Goal: Transaction & Acquisition: Book appointment/travel/reservation

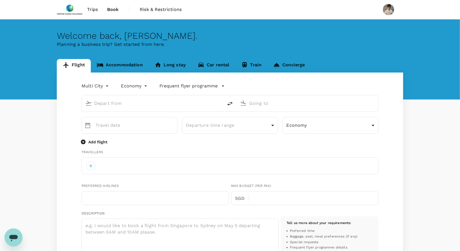
click at [162, 106] on input "text" at bounding box center [152, 103] width 117 height 9
click at [156, 101] on input "text" at bounding box center [152, 103] width 117 height 9
type input "han"
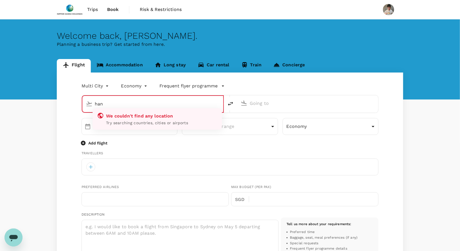
type input "roundtrip"
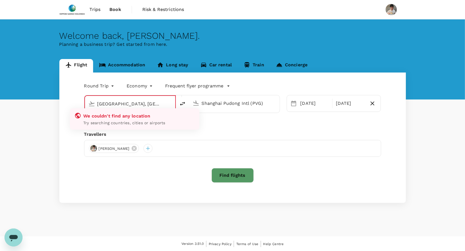
click at [153, 100] on input "[GEOGRAPHIC_DATA], [GEOGRAPHIC_DATA] (any)i" at bounding box center [130, 104] width 66 height 9
click at [152, 103] on input "[GEOGRAPHIC_DATA], [GEOGRAPHIC_DATA] (any)i" at bounding box center [130, 104] width 66 height 9
drag, startPoint x: 156, startPoint y: 103, endPoint x: 122, endPoint y: 99, distance: 34.3
click at [122, 100] on input "[GEOGRAPHIC_DATA], [GEOGRAPHIC_DATA] (any)i" at bounding box center [130, 104] width 66 height 9
type input "[GEOGRAPHIC_DATA], [GEOGRAPHIC_DATA] (any)"
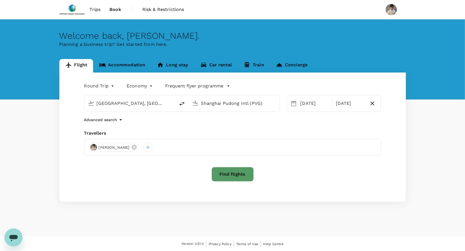
click at [210, 103] on input "Shanghai Pudong Intl (PVG)" at bounding box center [234, 103] width 67 height 9
click at [213, 123] on p "Noi Bai Intl" at bounding box center [242, 125] width 98 height 6
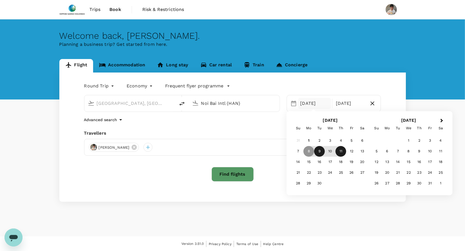
type input "Noi Bai Intl (HAN)"
click at [319, 150] on div "9" at bounding box center [319, 151] width 11 height 11
click at [353, 150] on div "12" at bounding box center [351, 151] width 11 height 11
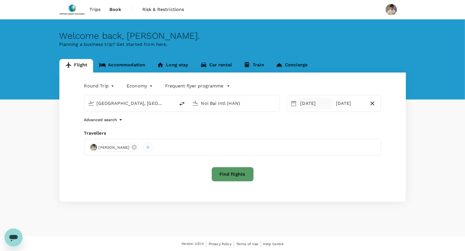
click at [312, 101] on div "[DATE]" at bounding box center [314, 103] width 33 height 11
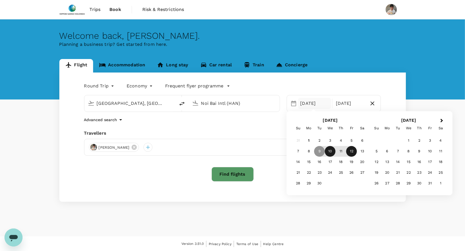
click at [331, 152] on div "10" at bounding box center [330, 151] width 11 height 11
click at [267, 131] on div "Travellers" at bounding box center [232, 133] width 297 height 7
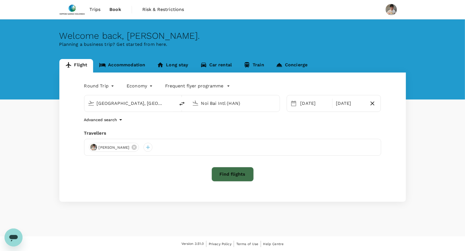
click at [226, 167] on button "Find flights" at bounding box center [232, 174] width 42 height 15
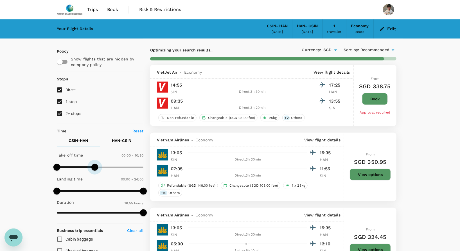
type input "660"
drag, startPoint x: 141, startPoint y: 165, endPoint x: 96, endPoint y: 167, distance: 45.3
click at [96, 167] on span at bounding box center [96, 167] width 7 height 7
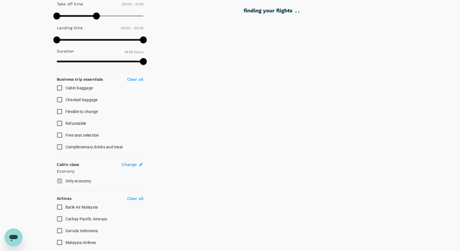
scroll to position [214, 0]
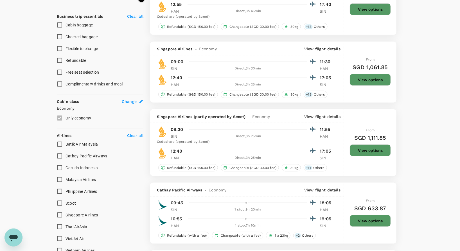
click at [62, 209] on input "Singapore Airlines" at bounding box center [60, 215] width 12 height 12
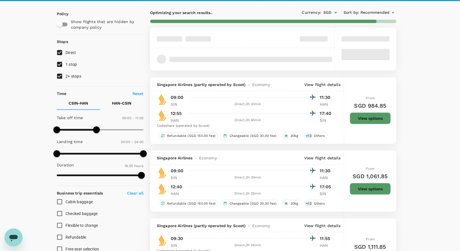
scroll to position [0, 0]
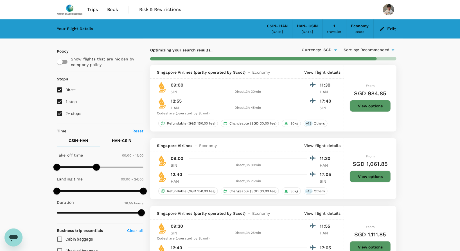
checkbox input "false"
checkbox input "true"
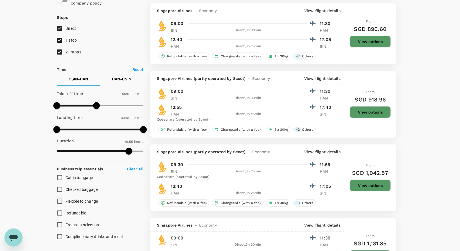
scroll to position [62, 0]
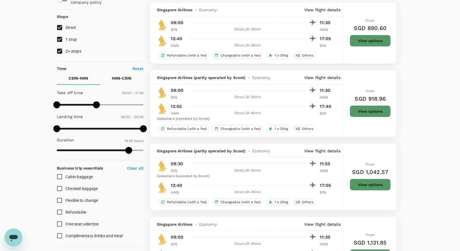
click at [121, 76] on p "HAN - CSIN" at bounding box center [121, 78] width 19 height 6
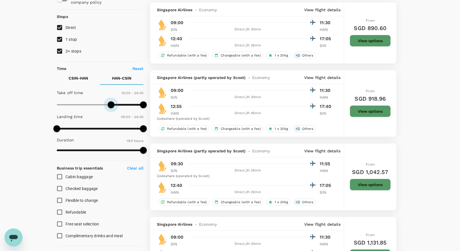
type input "960"
checkbox input "false"
drag, startPoint x: 57, startPoint y: 103, endPoint x: 115, endPoint y: 103, distance: 58.2
click at [115, 103] on span at bounding box center [114, 104] width 7 height 7
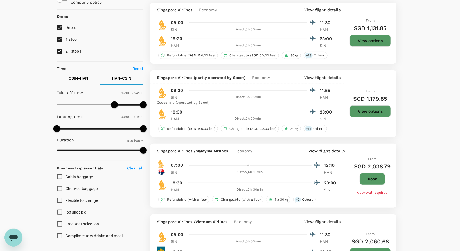
checkbox input "false"
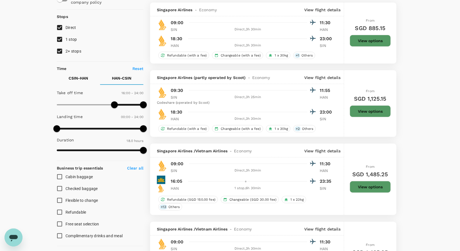
checkbox input "false"
checkbox input "true"
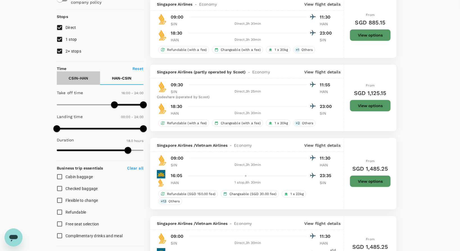
click at [75, 71] on button "CSIN - HAN" at bounding box center [78, 77] width 43 height 13
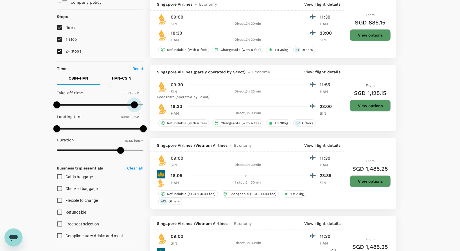
drag, startPoint x: 108, startPoint y: 103, endPoint x: 132, endPoint y: 103, distance: 24.5
click at [136, 103] on span at bounding box center [134, 104] width 7 height 7
type input "1320"
type input "1050"
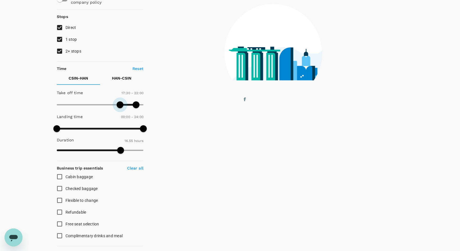
drag, startPoint x: 57, startPoint y: 102, endPoint x: 120, endPoint y: 102, distance: 63.3
click at [120, 102] on span at bounding box center [120, 104] width 7 height 7
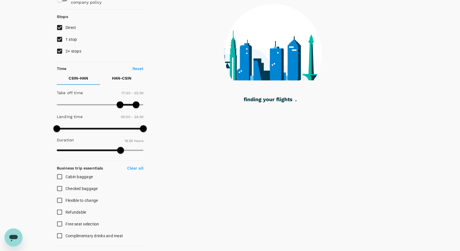
checkbox input "false"
checkbox input "true"
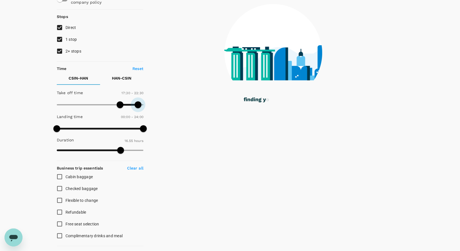
type input "1410"
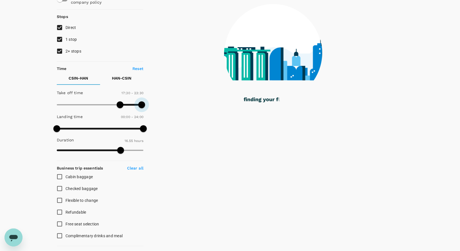
drag, startPoint x: 134, startPoint y: 101, endPoint x: 142, endPoint y: 101, distance: 8.2
click at [142, 101] on span at bounding box center [141, 104] width 7 height 7
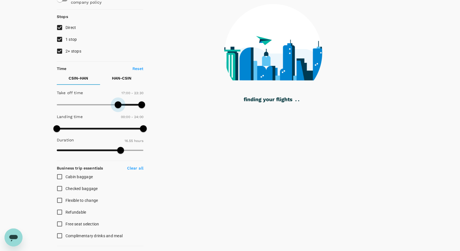
type input "930"
drag, startPoint x: 119, startPoint y: 101, endPoint x: 112, endPoint y: 101, distance: 7.6
click at [115, 101] on span at bounding box center [118, 104] width 7 height 7
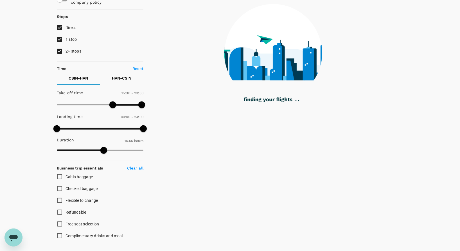
checkbox input "false"
checkbox input "true"
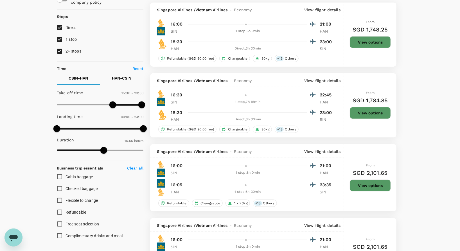
type input "SGD"
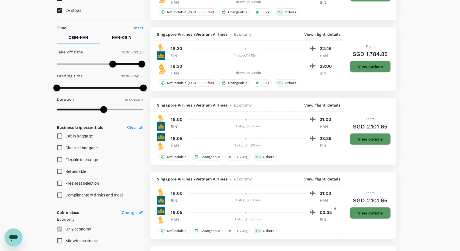
scroll to position [0, 0]
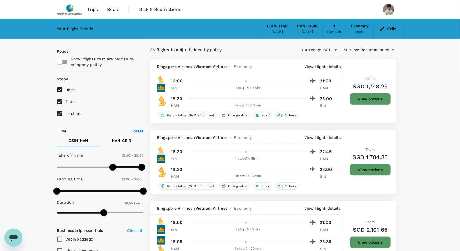
click at [61, 112] on input "2+ stops" at bounding box center [60, 114] width 12 height 12
checkbox input "false"
click at [58, 102] on input "1 stop" at bounding box center [60, 102] width 12 height 12
checkbox input "false"
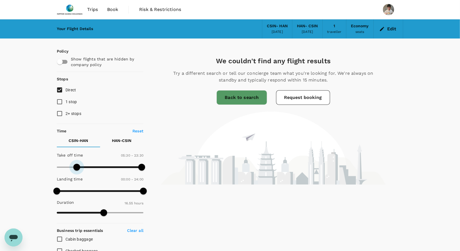
type input "30"
drag, startPoint x: 112, startPoint y: 165, endPoint x: 58, endPoint y: 168, distance: 54.0
click at [58, 168] on span at bounding box center [58, 167] width 7 height 7
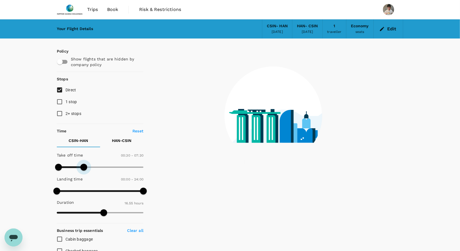
drag, startPoint x: 141, startPoint y: 167, endPoint x: 83, endPoint y: 167, distance: 58.2
click at [83, 167] on span at bounding box center [83, 167] width 7 height 7
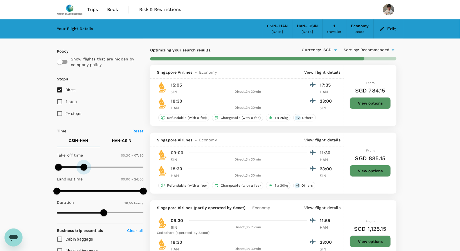
type input "540"
drag, startPoint x: 83, startPoint y: 166, endPoint x: 89, endPoint y: 165, distance: 6.0
click at [89, 165] on span at bounding box center [89, 167] width 7 height 7
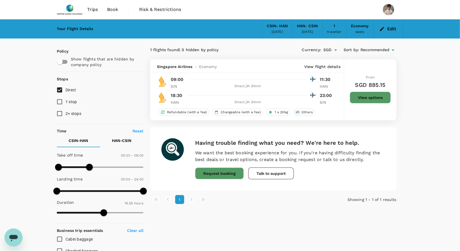
click at [318, 223] on div "1 flights found | 0 hidden by policy Currency : SGD Sort by : Recommended Singa…" at bounding box center [273, 164] width 260 height 251
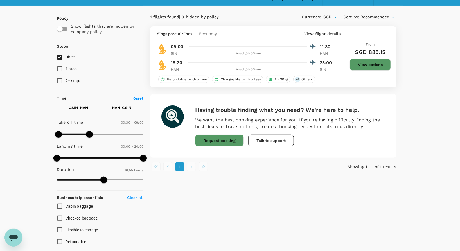
scroll to position [31, 0]
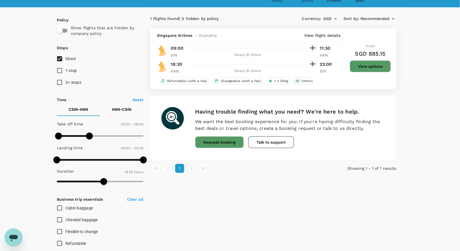
click at [364, 68] on button "View options" at bounding box center [370, 66] width 41 height 12
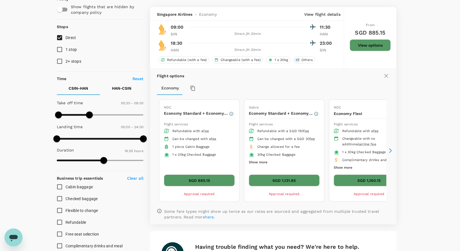
scroll to position [59, 0]
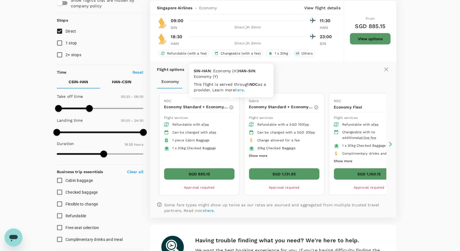
click at [232, 105] on icon "button" at bounding box center [231, 107] width 4 height 4
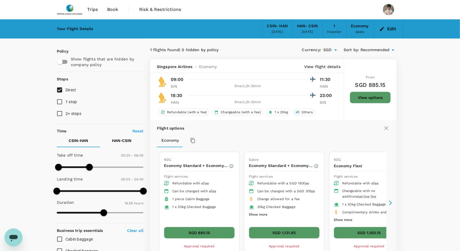
scroll to position [31, 0]
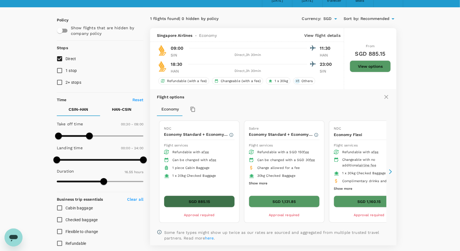
click at [189, 196] on button "SGD 885.15" at bounding box center [199, 202] width 71 height 12
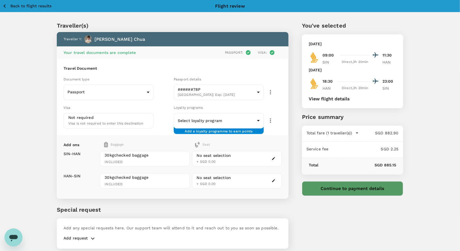
click at [230, 157] on div "No seat selection" at bounding box center [214, 156] width 34 height 6
click at [272, 157] on icon "button" at bounding box center [274, 159] width 4 height 4
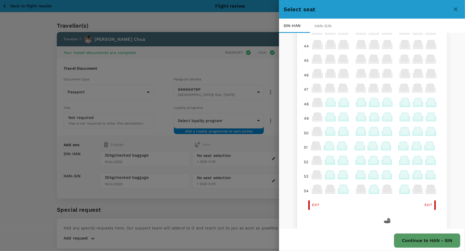
scroll to position [62, 0]
click at [427, 99] on icon at bounding box center [431, 101] width 8 height 7
click at [421, 86] on p "Select" at bounding box center [419, 84] width 12 height 6
click at [320, 23] on div "HAN - SIN" at bounding box center [325, 26] width 31 height 14
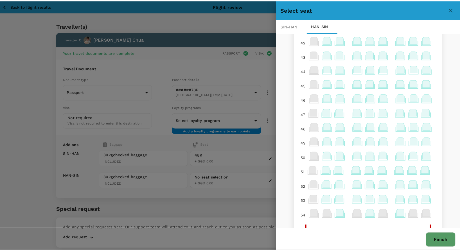
scroll to position [37, 0]
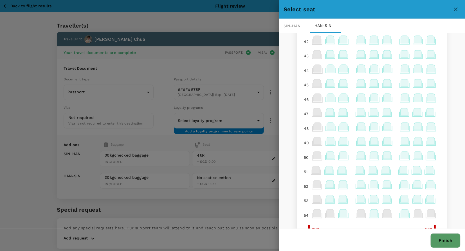
click at [427, 123] on icon at bounding box center [431, 126] width 8 height 7
click at [420, 107] on p "Select" at bounding box center [419, 109] width 12 height 6
click at [450, 243] on button "Finish" at bounding box center [445, 240] width 30 height 15
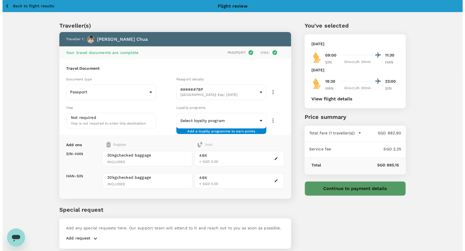
scroll to position [16, 0]
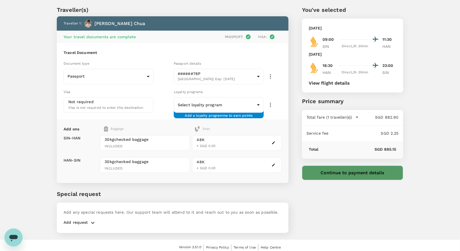
click at [326, 173] on button "Continue to payment details" at bounding box center [352, 173] width 101 height 15
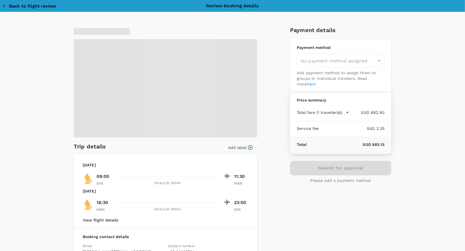
type input "9da82385-ea03-4e8d-b270-32b986f0971a"
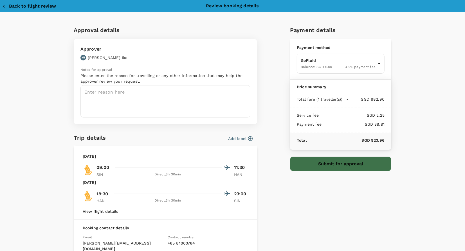
click at [353, 161] on button "Submit for approval" at bounding box center [340, 164] width 101 height 15
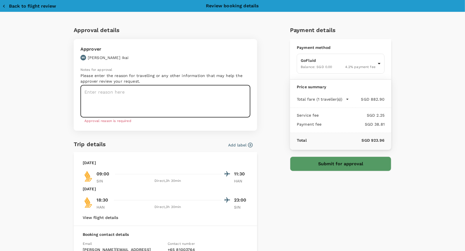
click at [140, 97] on textarea at bounding box center [165, 101] width 170 height 32
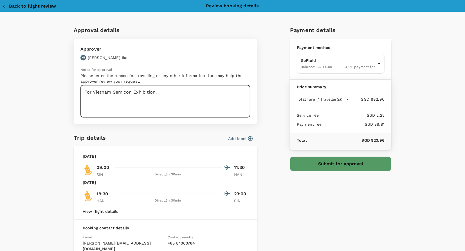
type textarea "For Vietnam Semicon Exhibition."
click at [346, 157] on button "Submit for approval" at bounding box center [340, 164] width 101 height 15
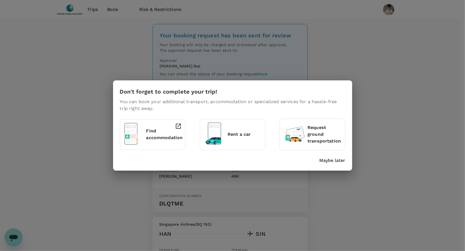
drag, startPoint x: 340, startPoint y: 157, endPoint x: 371, endPoint y: 151, distance: 32.1
click at [340, 157] on p "Maybe later" at bounding box center [332, 160] width 26 height 7
